Goal: Find specific page/section: Find specific page/section

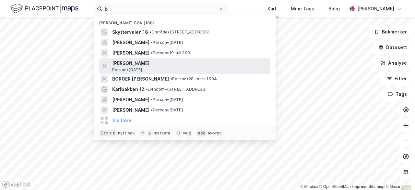
type input "b"
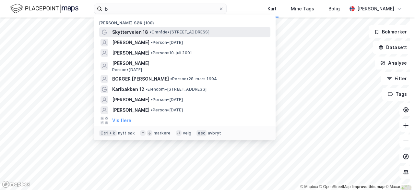
click at [188, 30] on span "• Område • [STREET_ADDRESS]" at bounding box center [179, 31] width 60 height 5
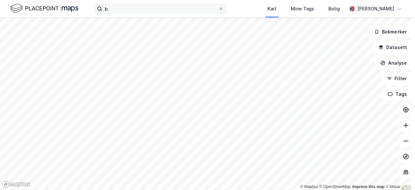
click at [145, 15] on div "b Kart Mine Tags Bolig [PERSON_NAME]" at bounding box center [207, 9] width 415 height 18
click at [148, 9] on input "b" at bounding box center [160, 9] width 116 height 10
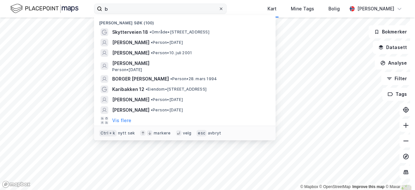
click at [219, 8] on icon at bounding box center [221, 9] width 4 height 4
click at [214, 8] on input "b" at bounding box center [160, 9] width 116 height 10
